Goal: Information Seeking & Learning: Find specific page/section

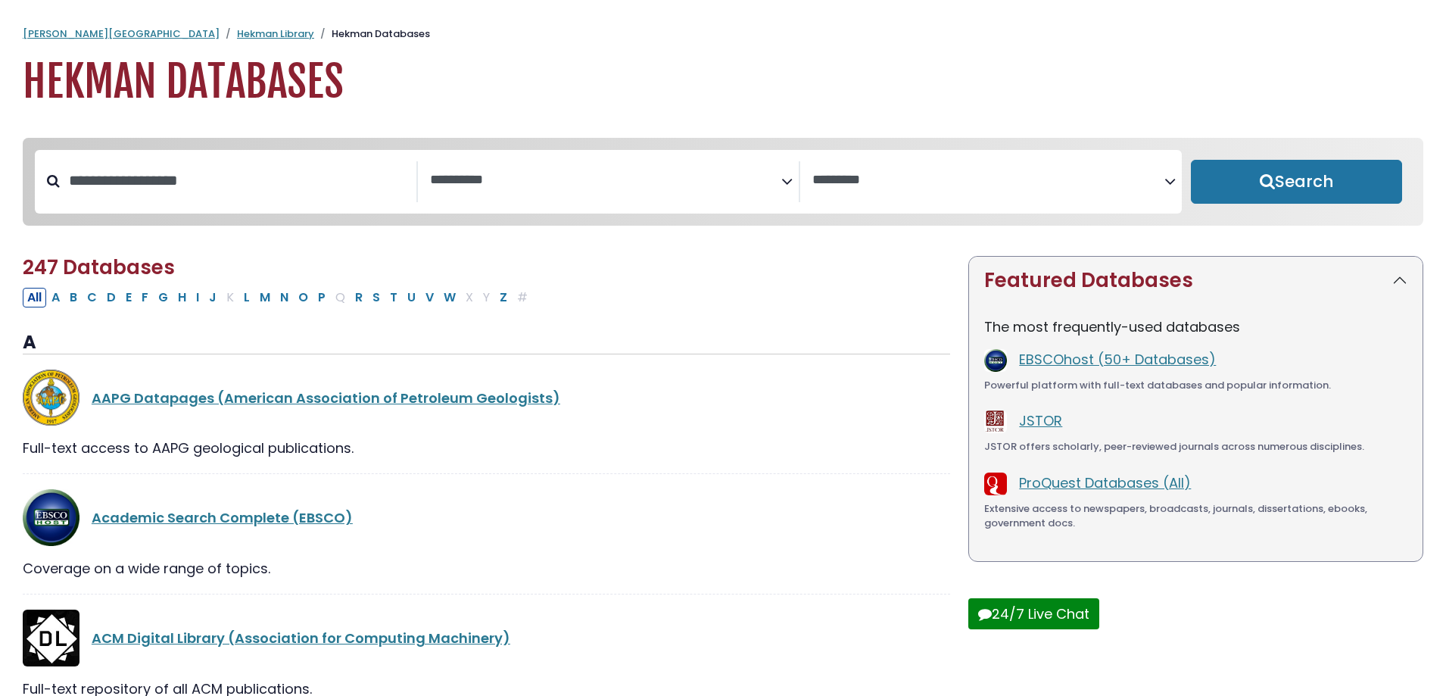
select select "Database Subject Filter"
select select "Database Vendors Filter"
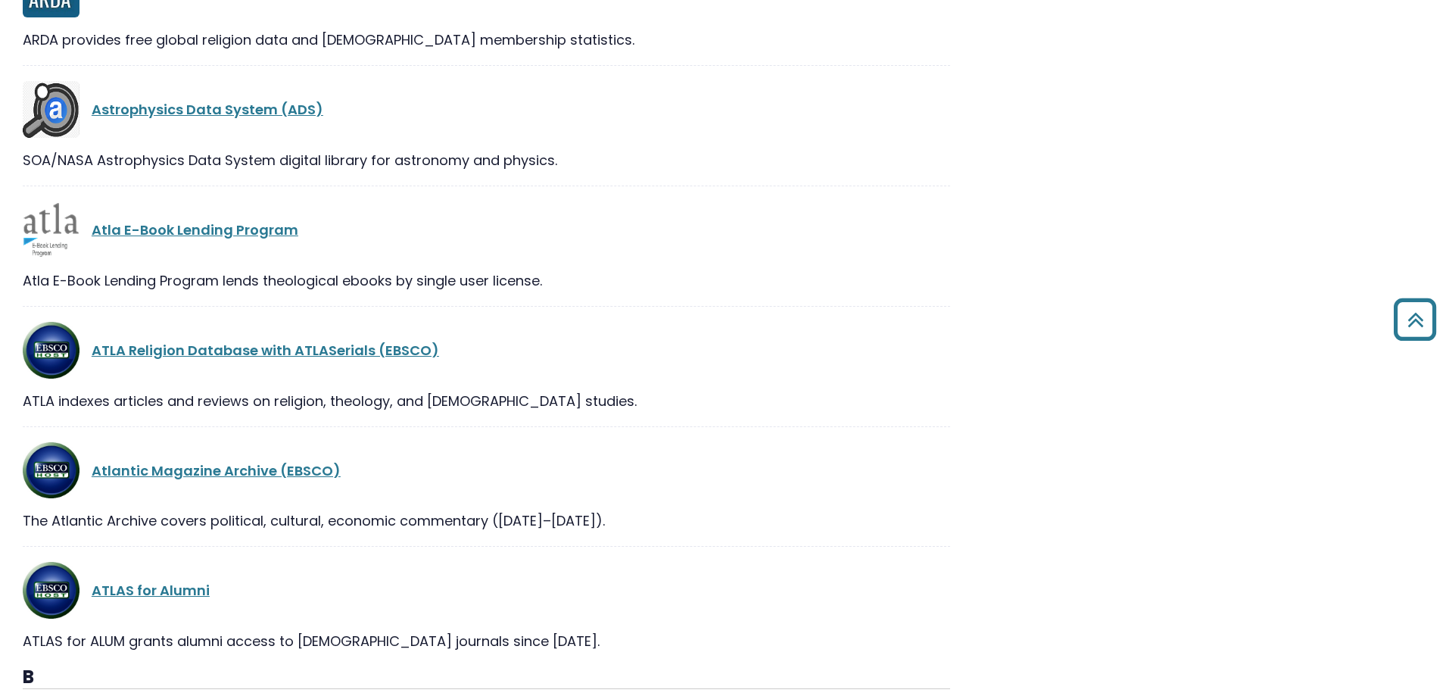
scroll to position [3861, 0]
click at [347, 354] on link "ATLA Religion Database with ATLASerials (EBSCO)" at bounding box center [265, 349] width 347 height 19
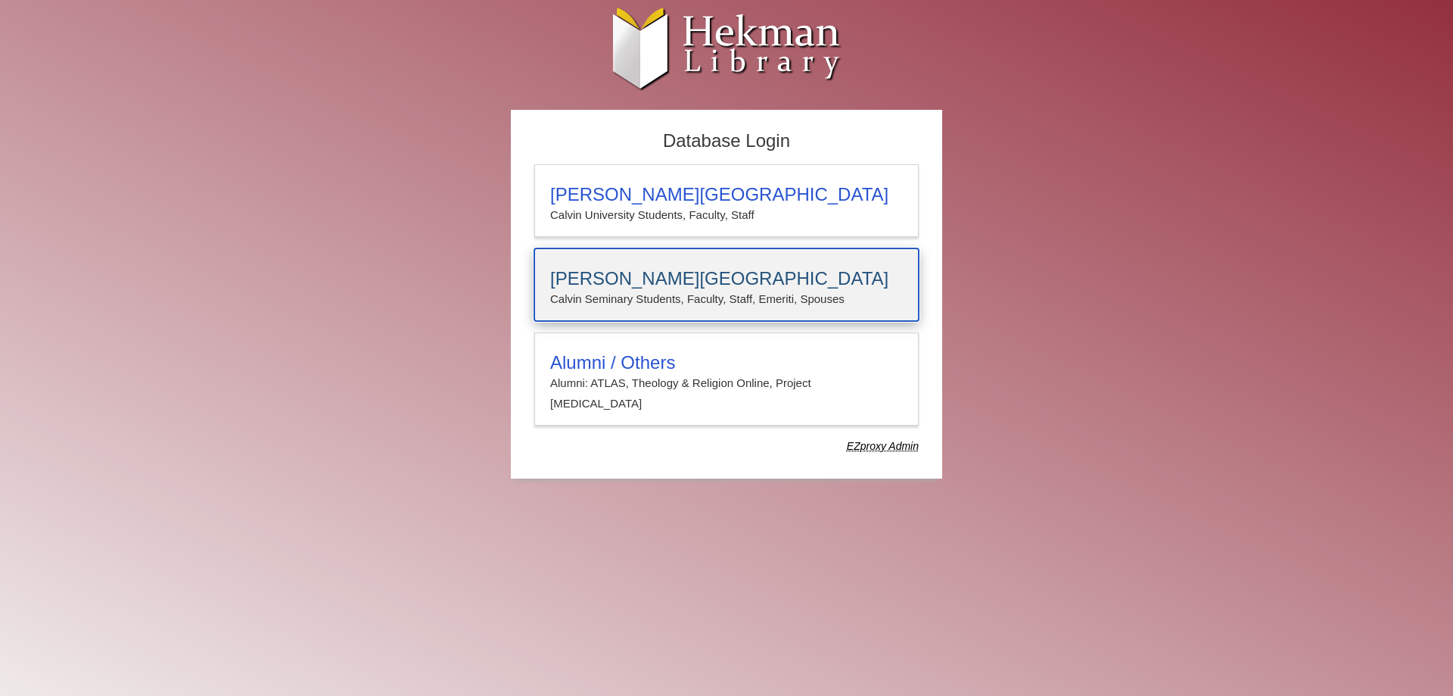
click at [637, 297] on p "Calvin Seminary Students, Faculty, Staff, Emeriti, Spouses" at bounding box center [726, 299] width 353 height 20
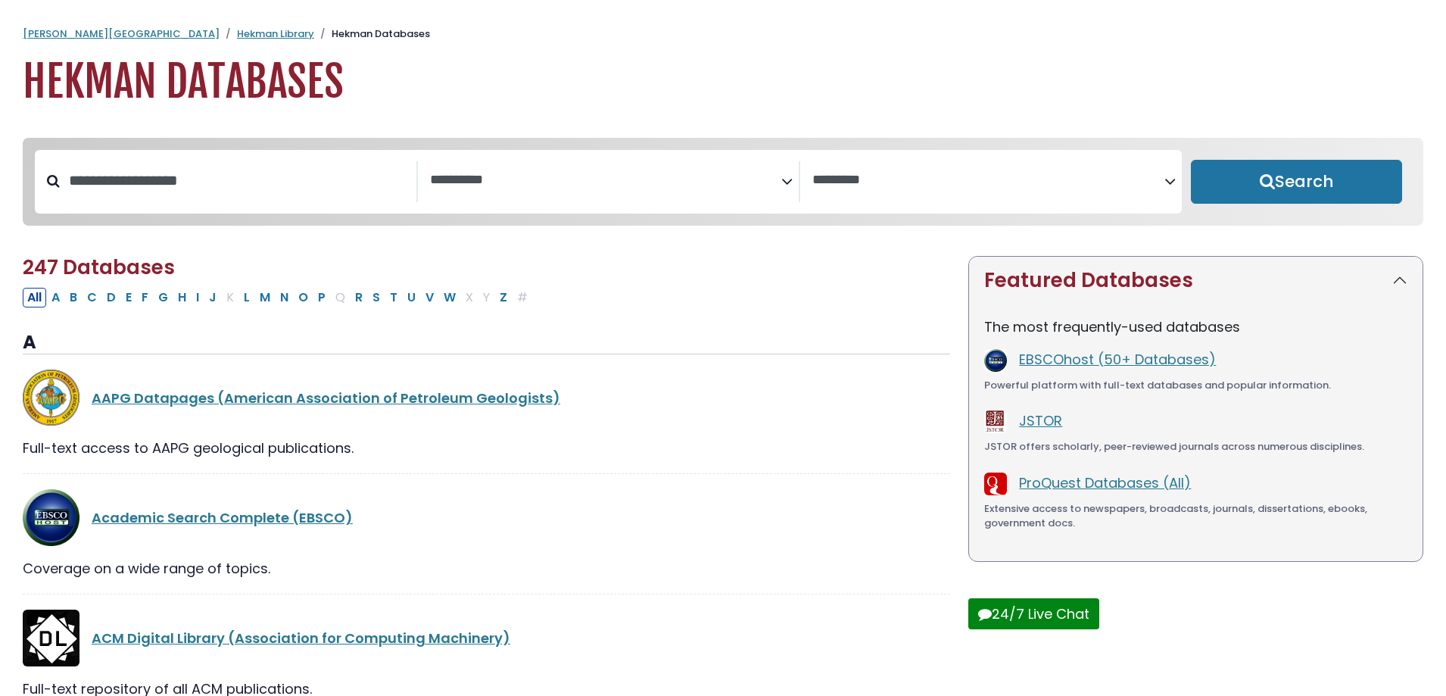
select select "Database Subject Filter"
select select "Database Vendors Filter"
click at [338, 182] on input "Search database by title or keyword" at bounding box center [238, 180] width 357 height 25
type input "*"
type input "****"
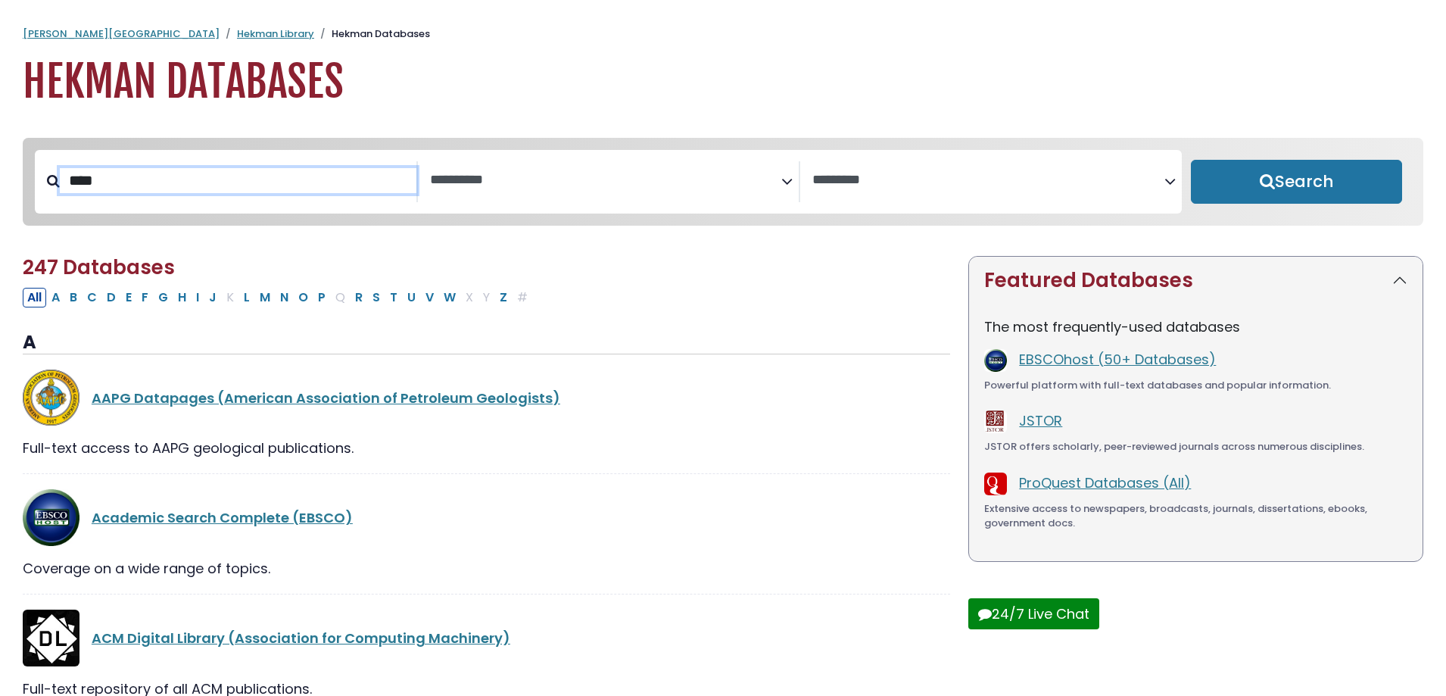
click at [1191, 160] on button "Search" at bounding box center [1296, 182] width 211 height 44
select select "Database Subject Filter"
select select "Database Vendors Filter"
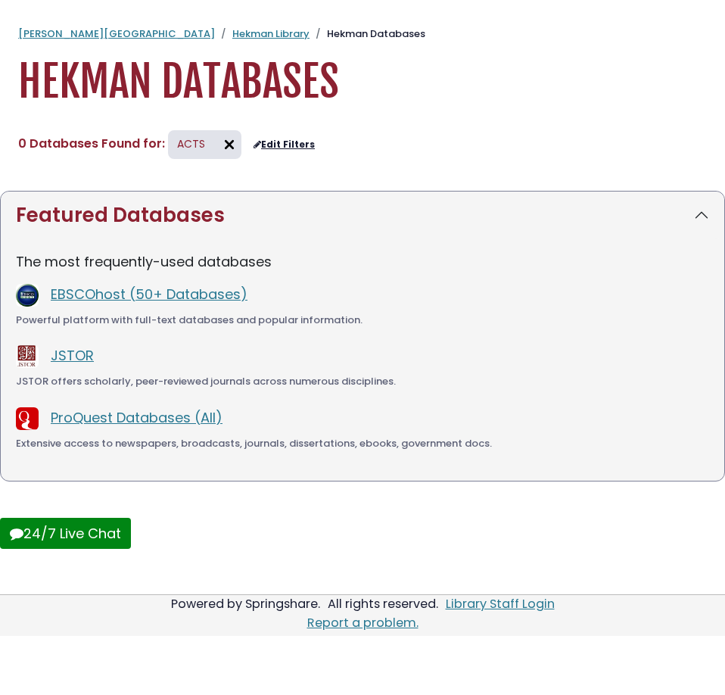
click at [382, 128] on div "**********" at bounding box center [362, 359] width 725 height 472
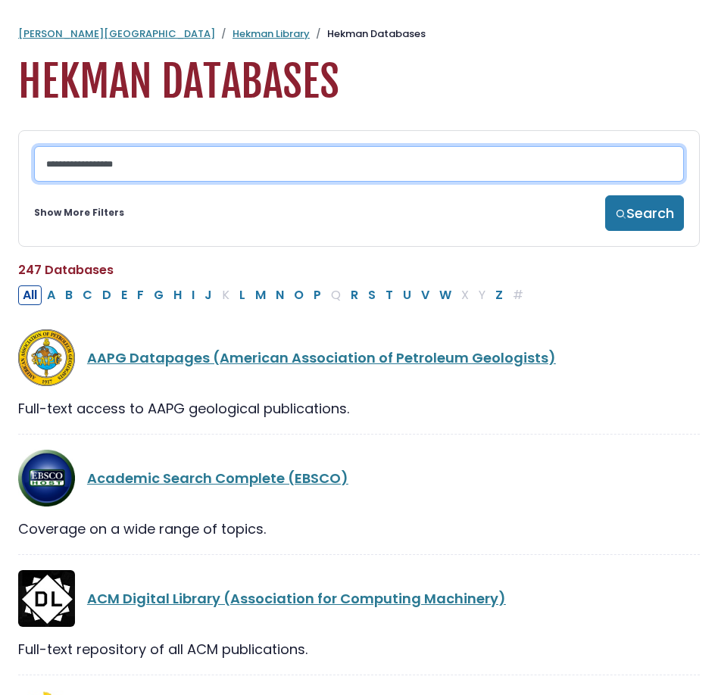
click at [208, 165] on input "Search database by title or keyword" at bounding box center [358, 164] width 649 height 36
type input "*"
type input "*****"
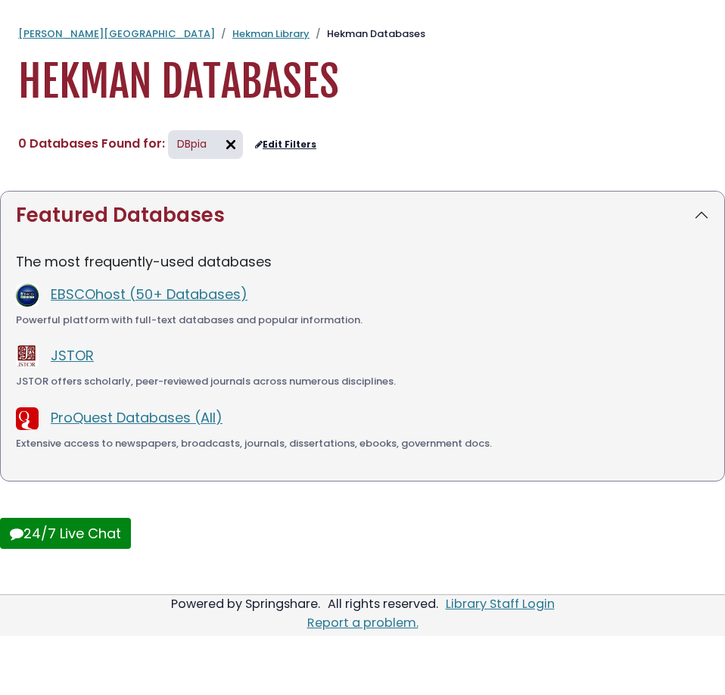
click at [228, 140] on img at bounding box center [231, 144] width 24 height 24
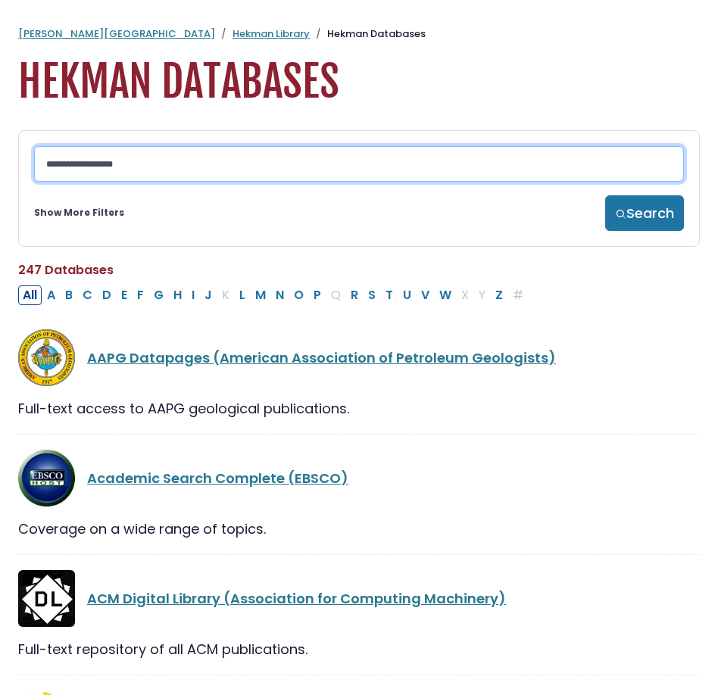
click at [169, 170] on input "Search database by title or keyword" at bounding box center [358, 164] width 649 height 36
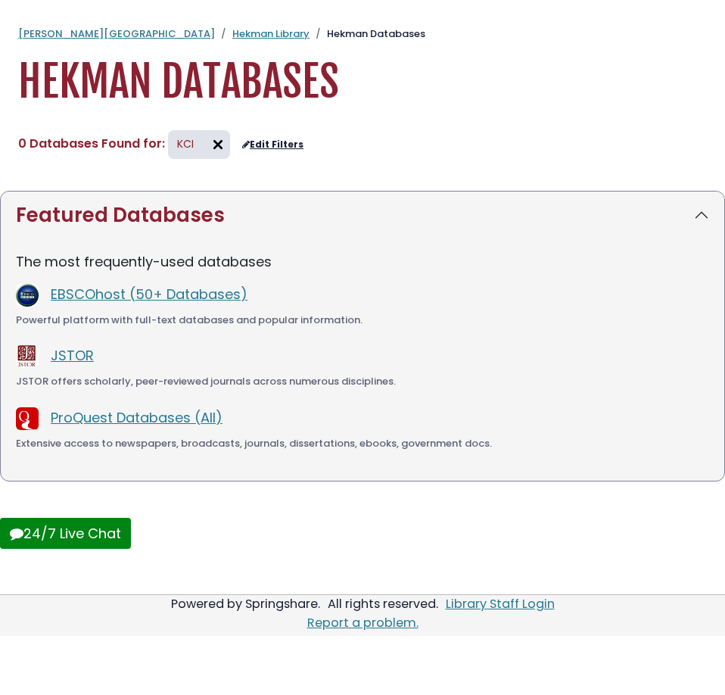
click at [213, 144] on img at bounding box center [218, 144] width 24 height 24
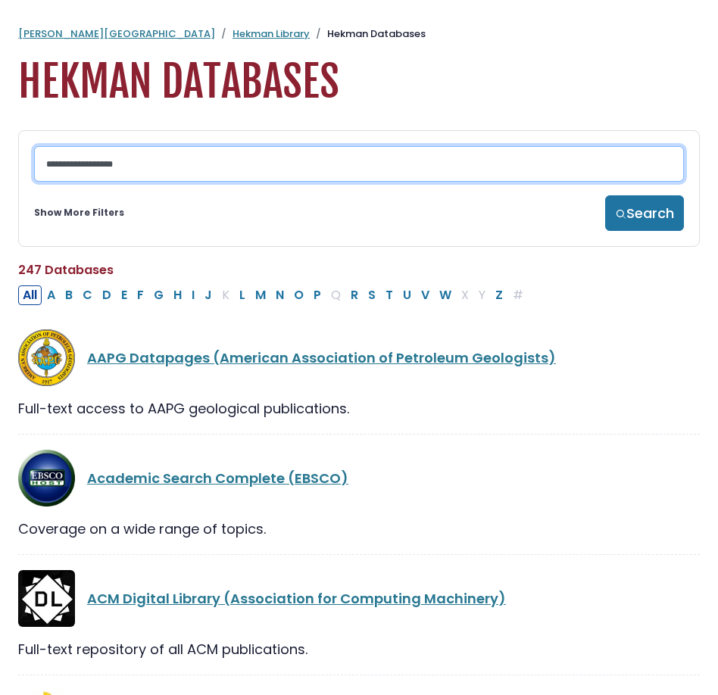
click at [138, 178] on input "Search database by title or keyword" at bounding box center [358, 164] width 649 height 36
type input "*"
type input "******"
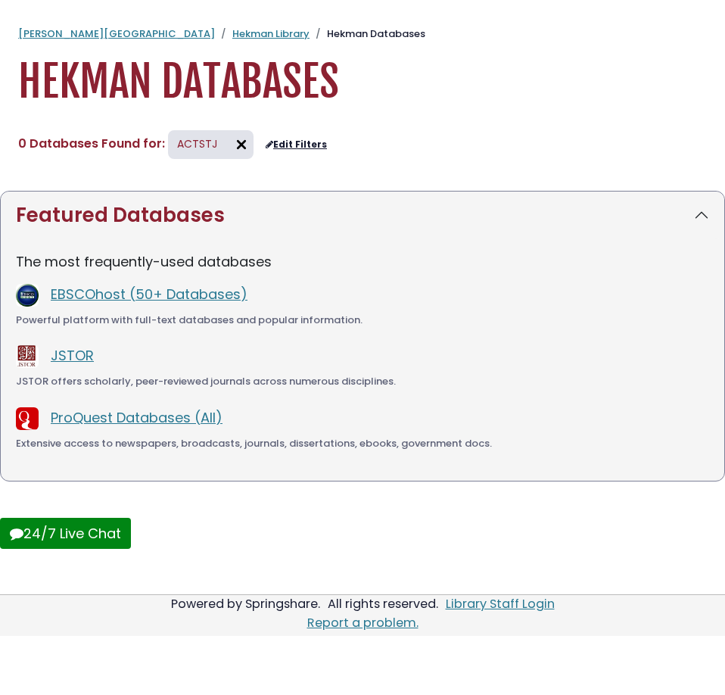
click at [229, 140] on img at bounding box center [241, 144] width 24 height 24
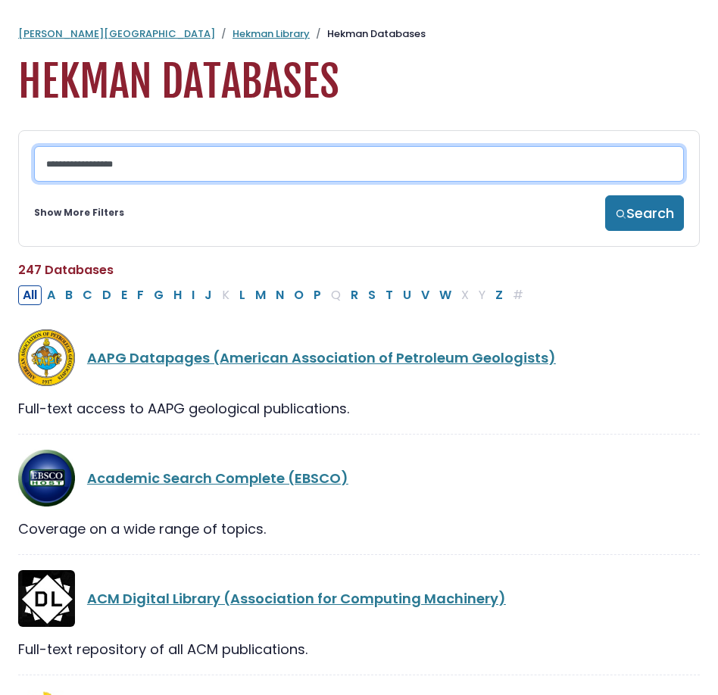
click at [86, 179] on input "Search database by title or keyword" at bounding box center [358, 164] width 649 height 36
type input "********"
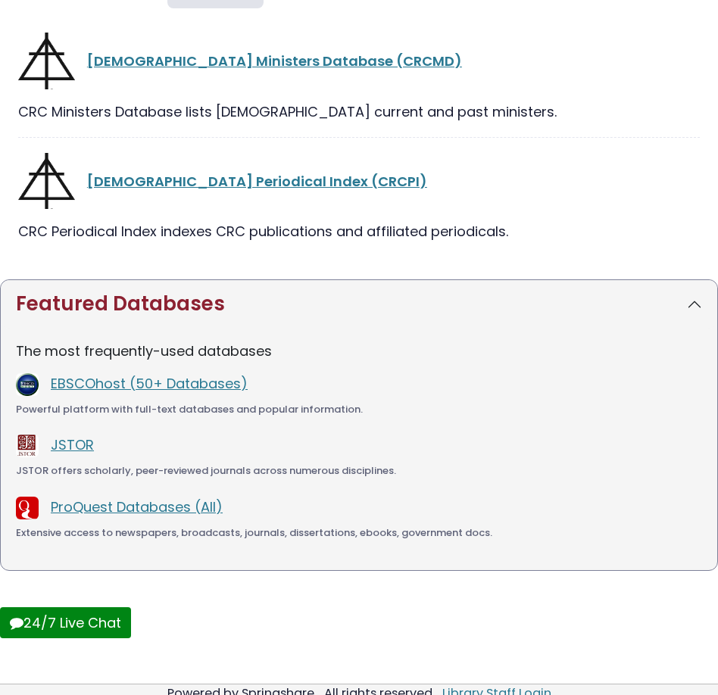
scroll to position [151, 0]
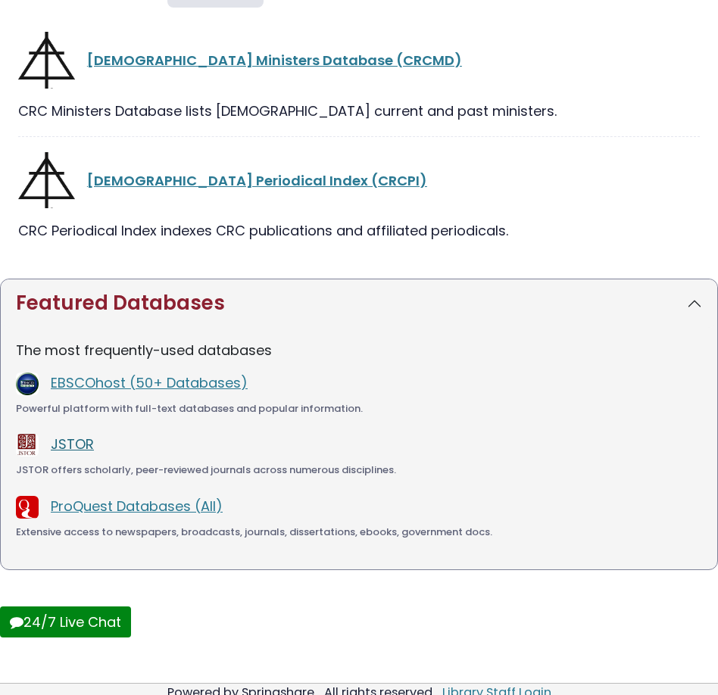
click at [73, 446] on link "JSTOR" at bounding box center [72, 444] width 43 height 19
